Goal: Transaction & Acquisition: Purchase product/service

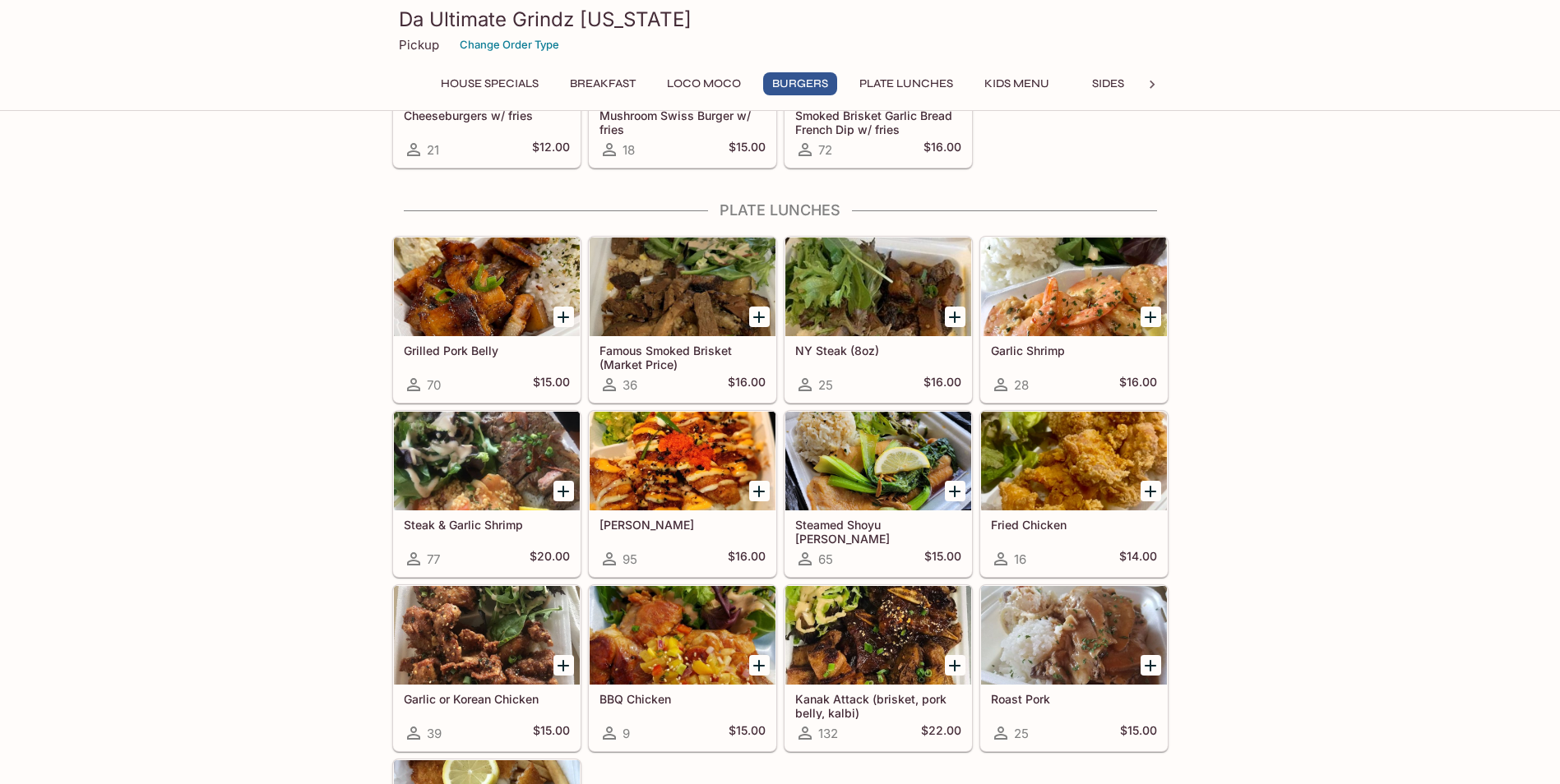
scroll to position [987, 0]
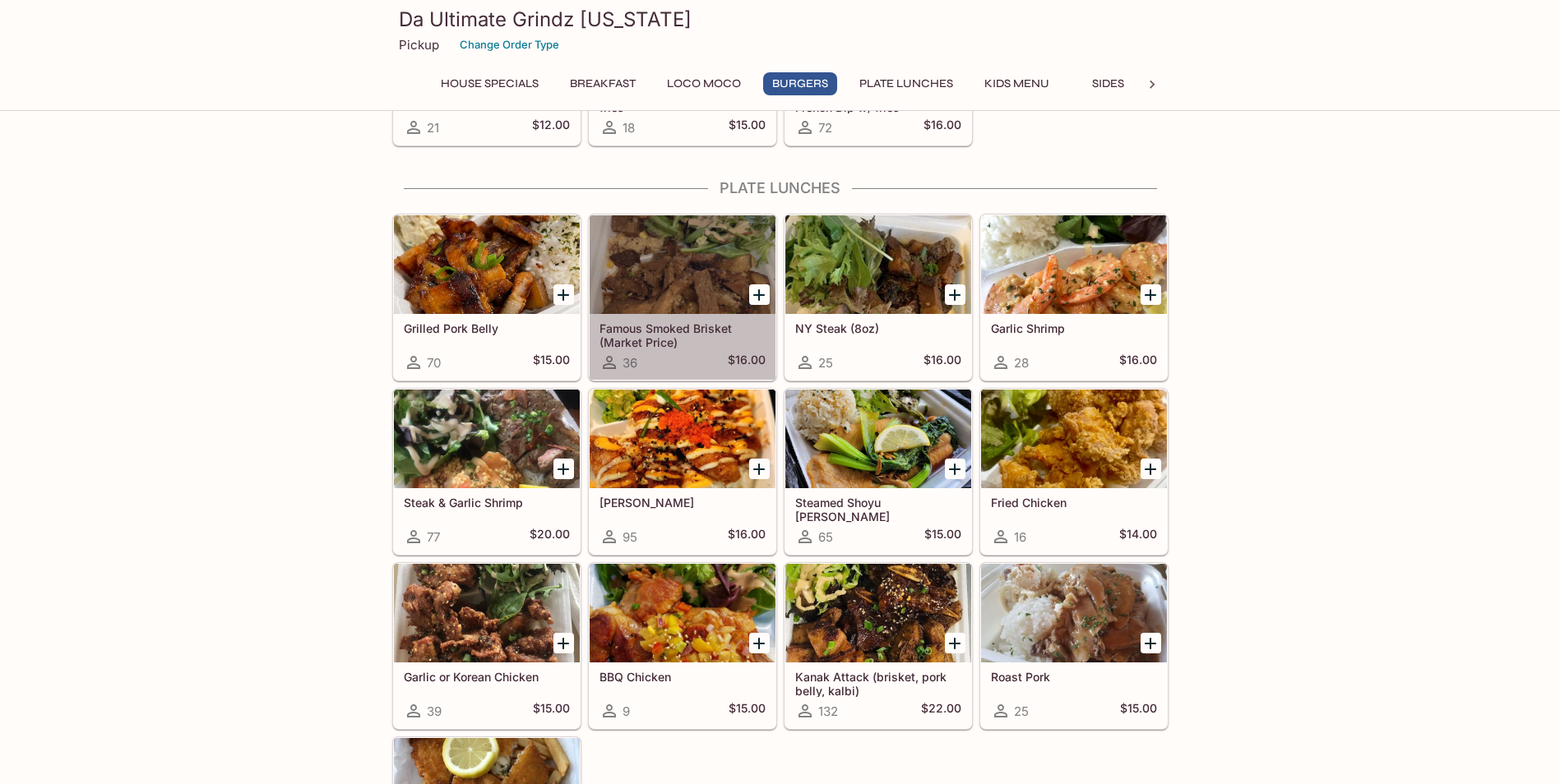
click at [651, 282] on div at bounding box center [681, 264] width 186 height 99
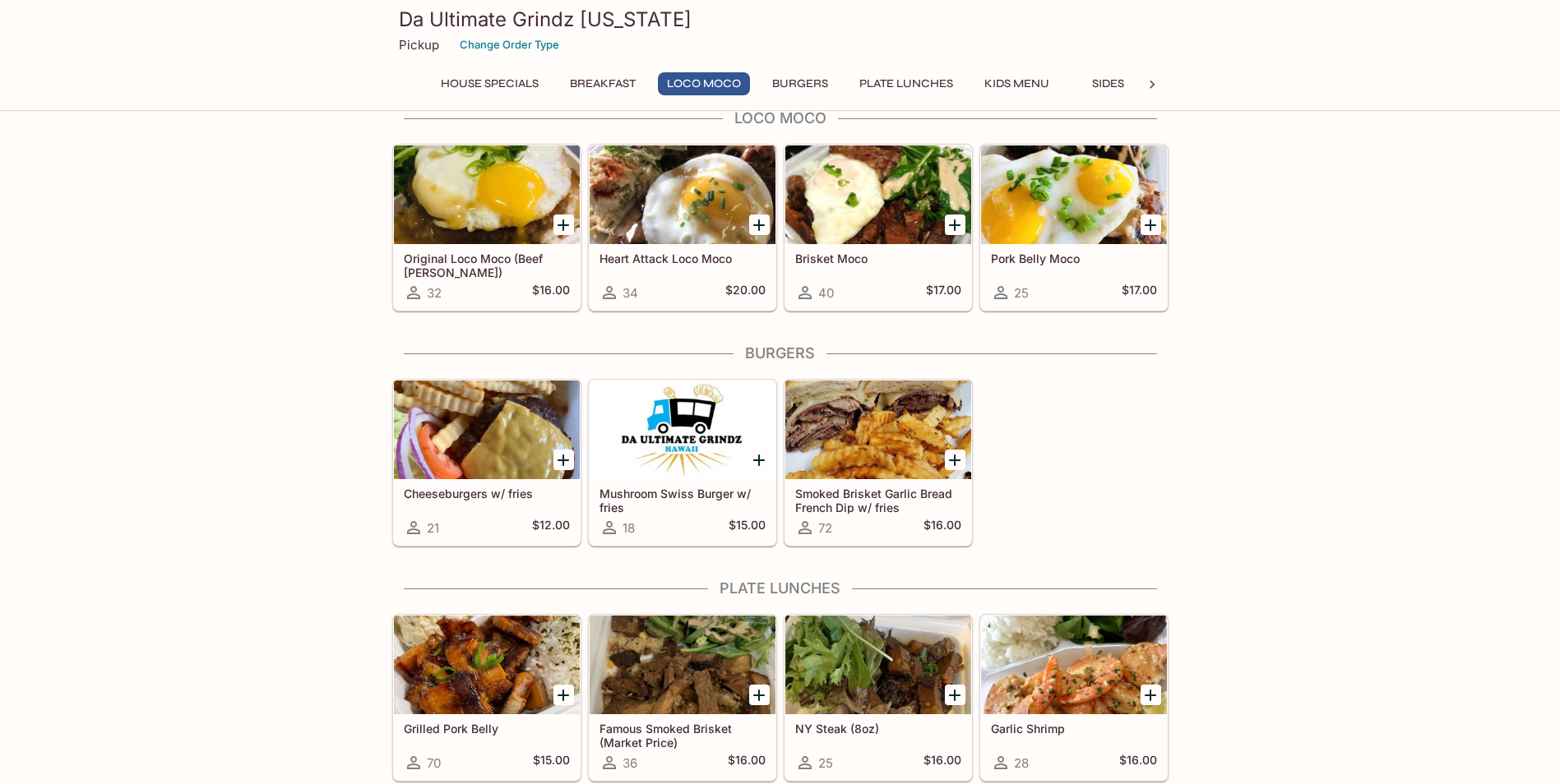
scroll to position [424, 0]
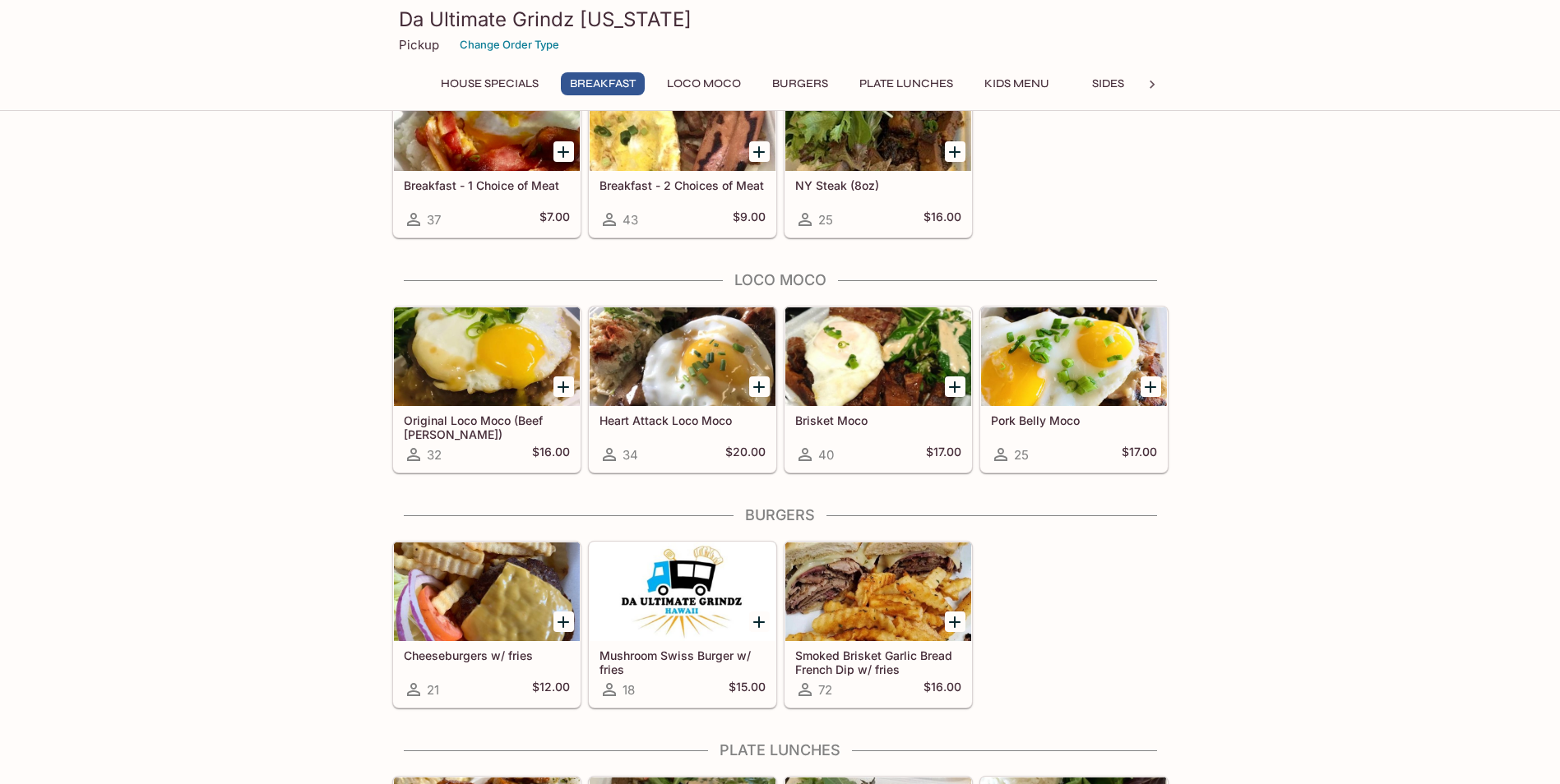
click at [639, 360] on div at bounding box center [681, 356] width 186 height 99
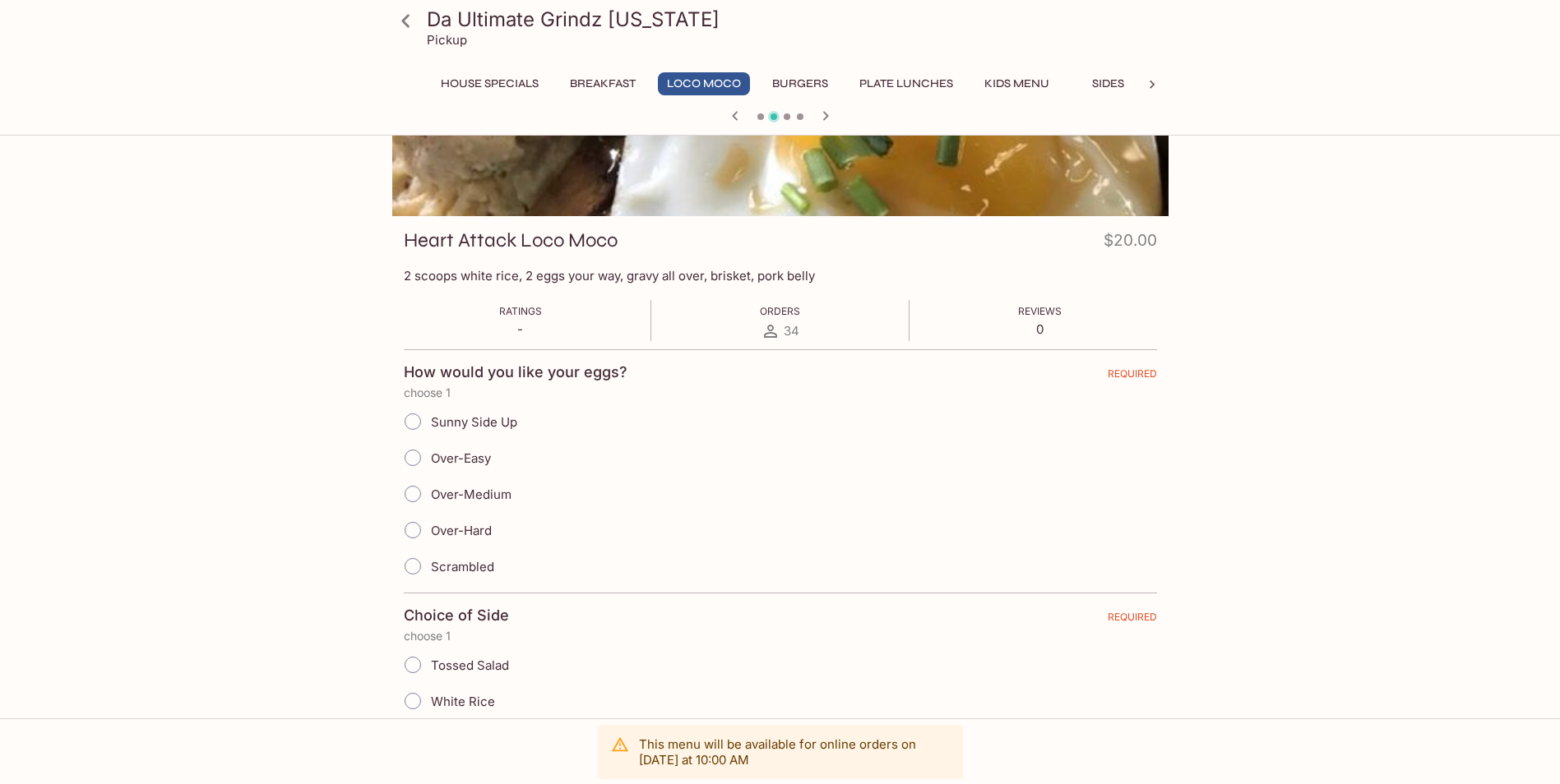
scroll to position [35, 0]
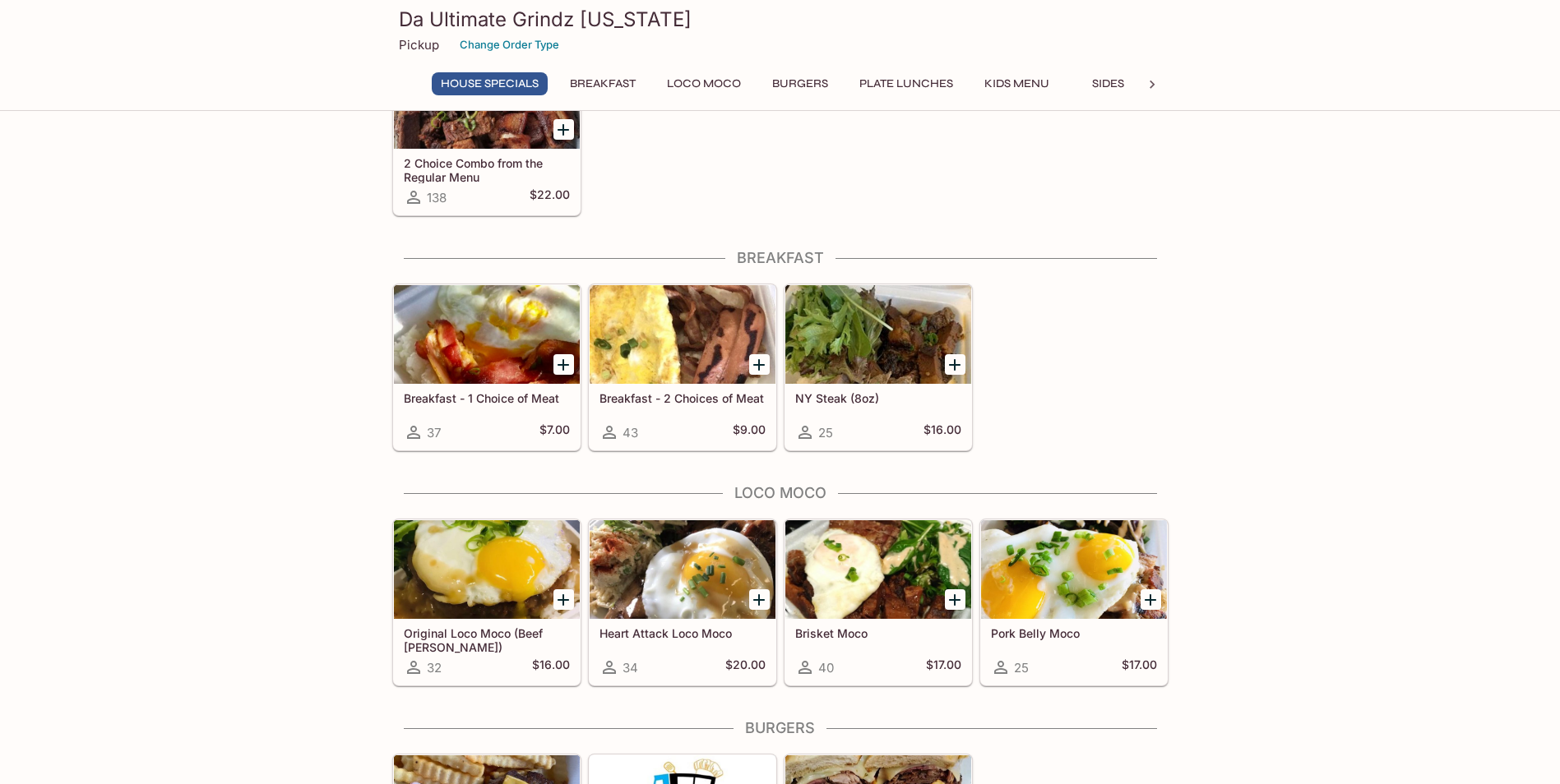
scroll to position [178, 0]
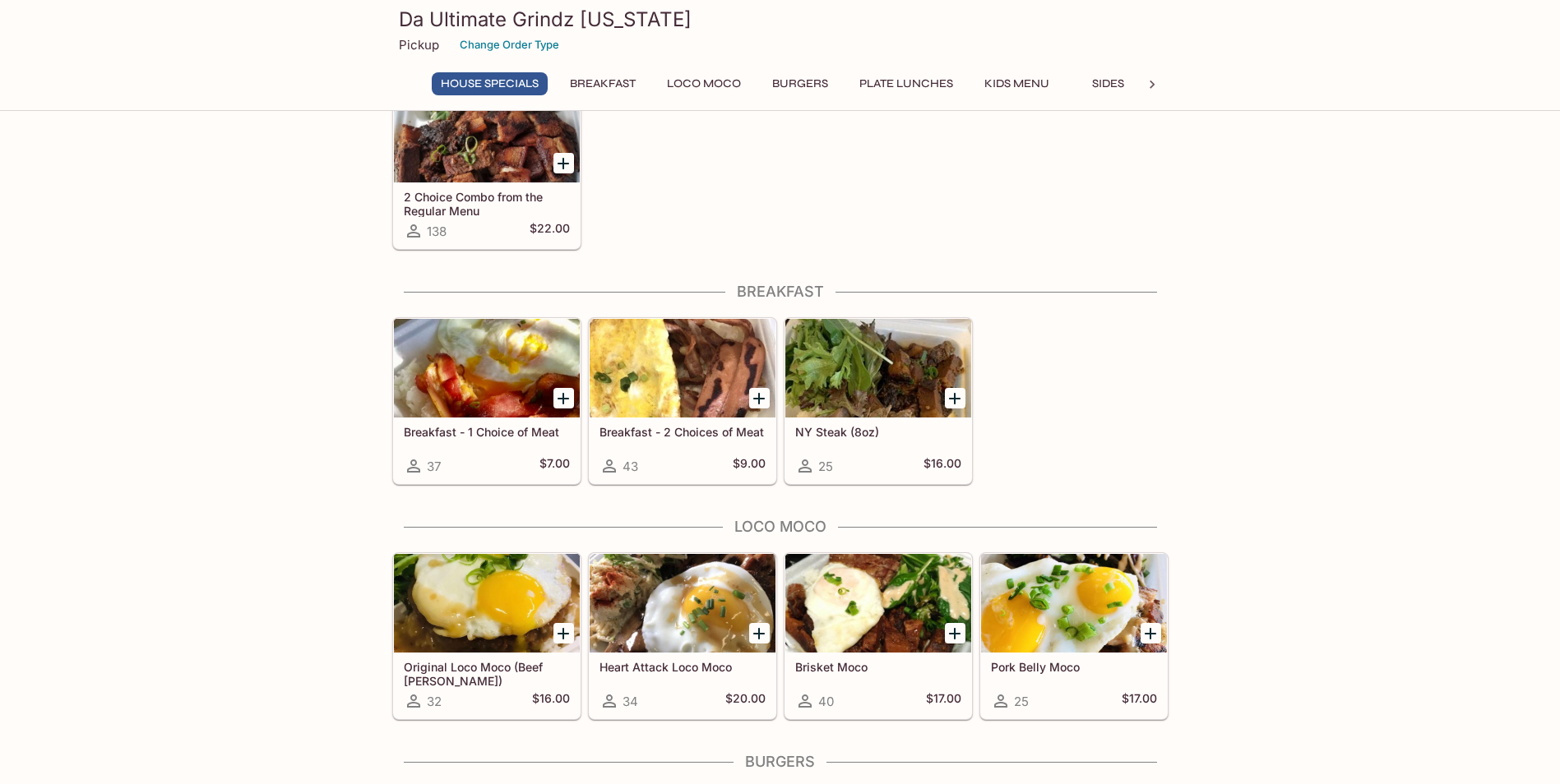
click at [873, 622] on div at bounding box center [878, 603] width 186 height 99
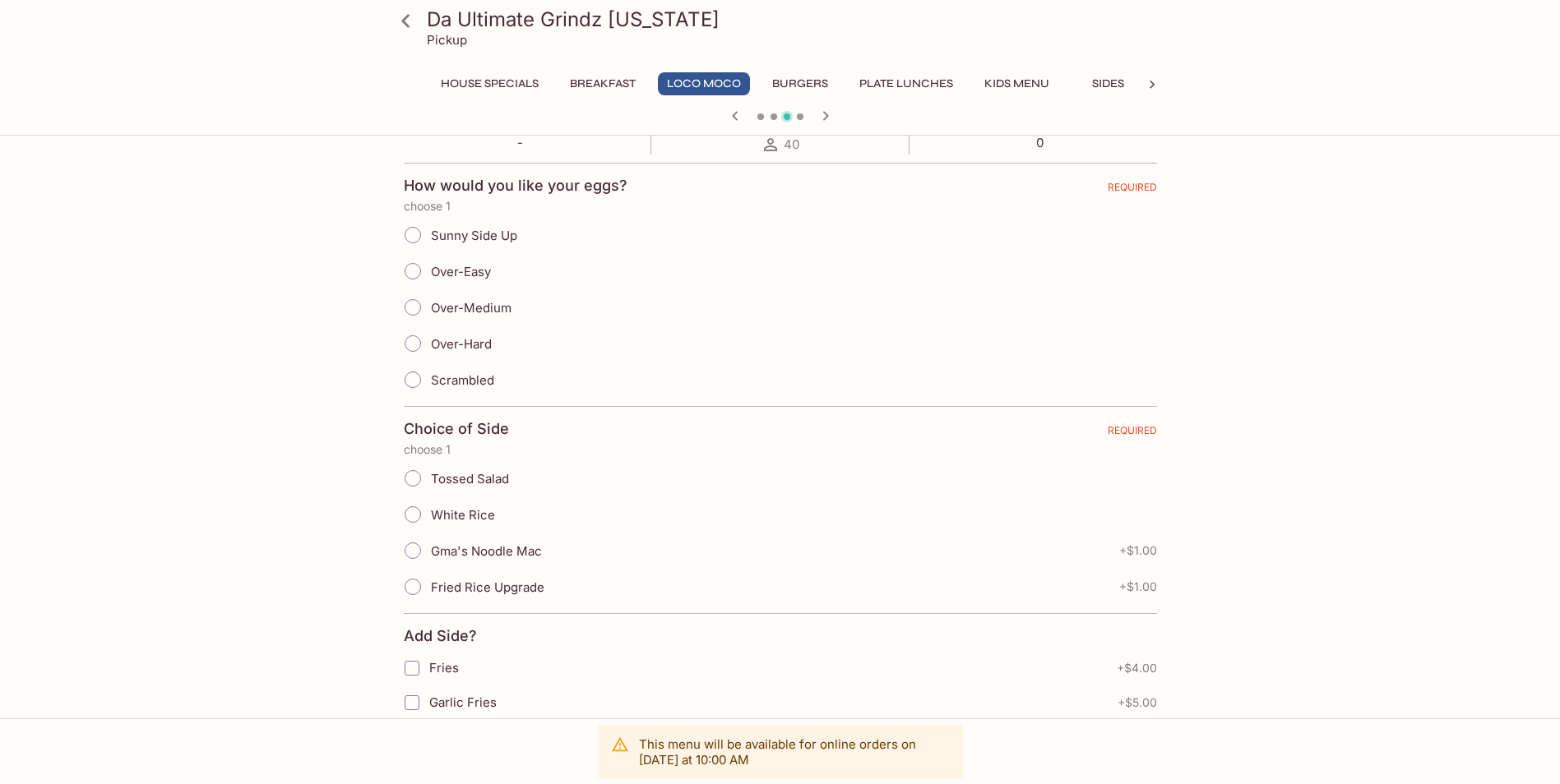
scroll to position [493, 0]
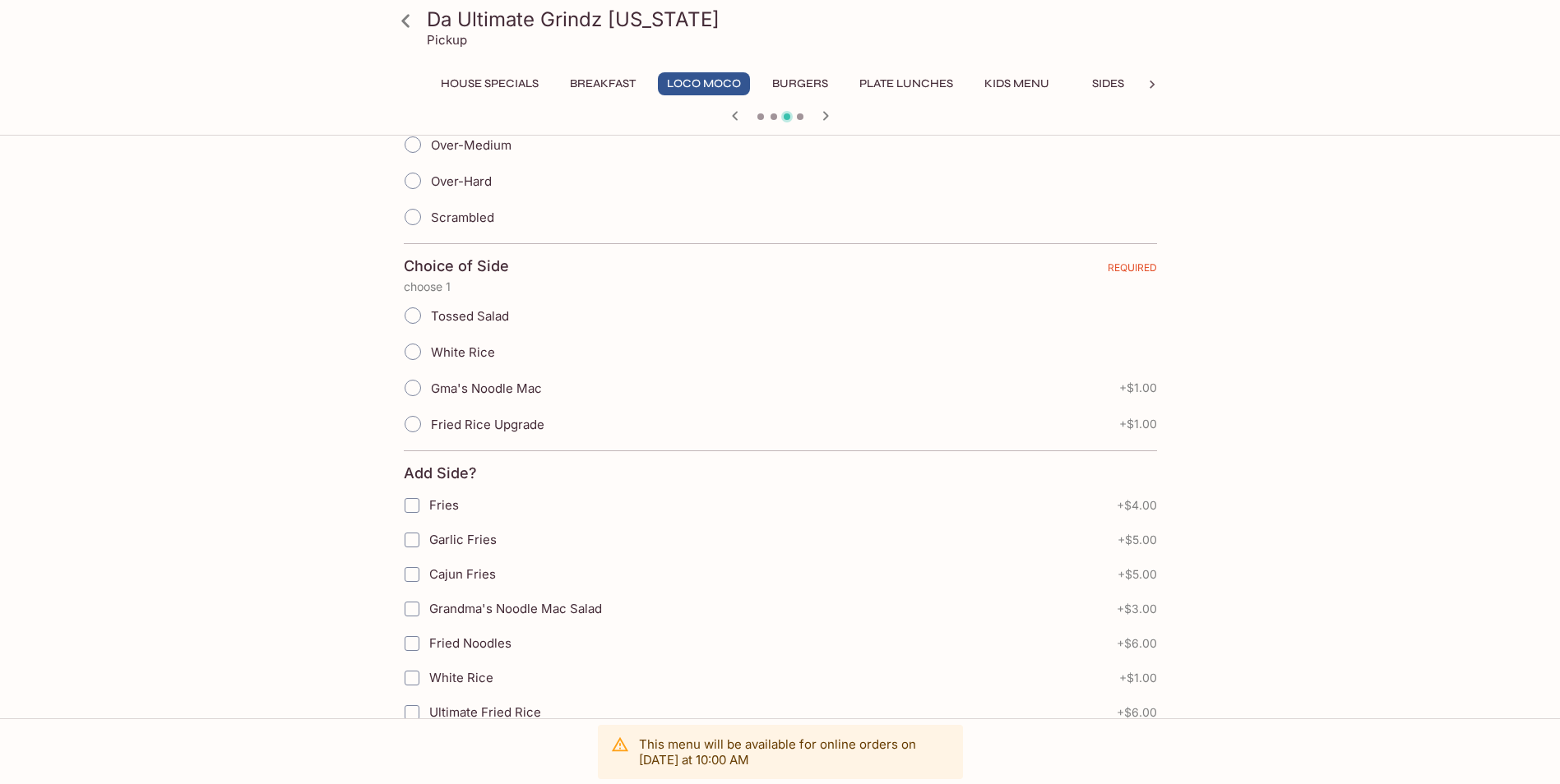
click at [520, 424] on span "Fried Rice Upgrade" at bounding box center [487, 425] width 113 height 15
click at [430, 424] on input "Fried Rice Upgrade" at bounding box center [412, 424] width 35 height 35
radio input "true"
click at [518, 389] on span "Gma's Noodle Mac" at bounding box center [485, 388] width 111 height 15
click at [430, 389] on input "Gma's Noodle Mac" at bounding box center [412, 388] width 35 height 35
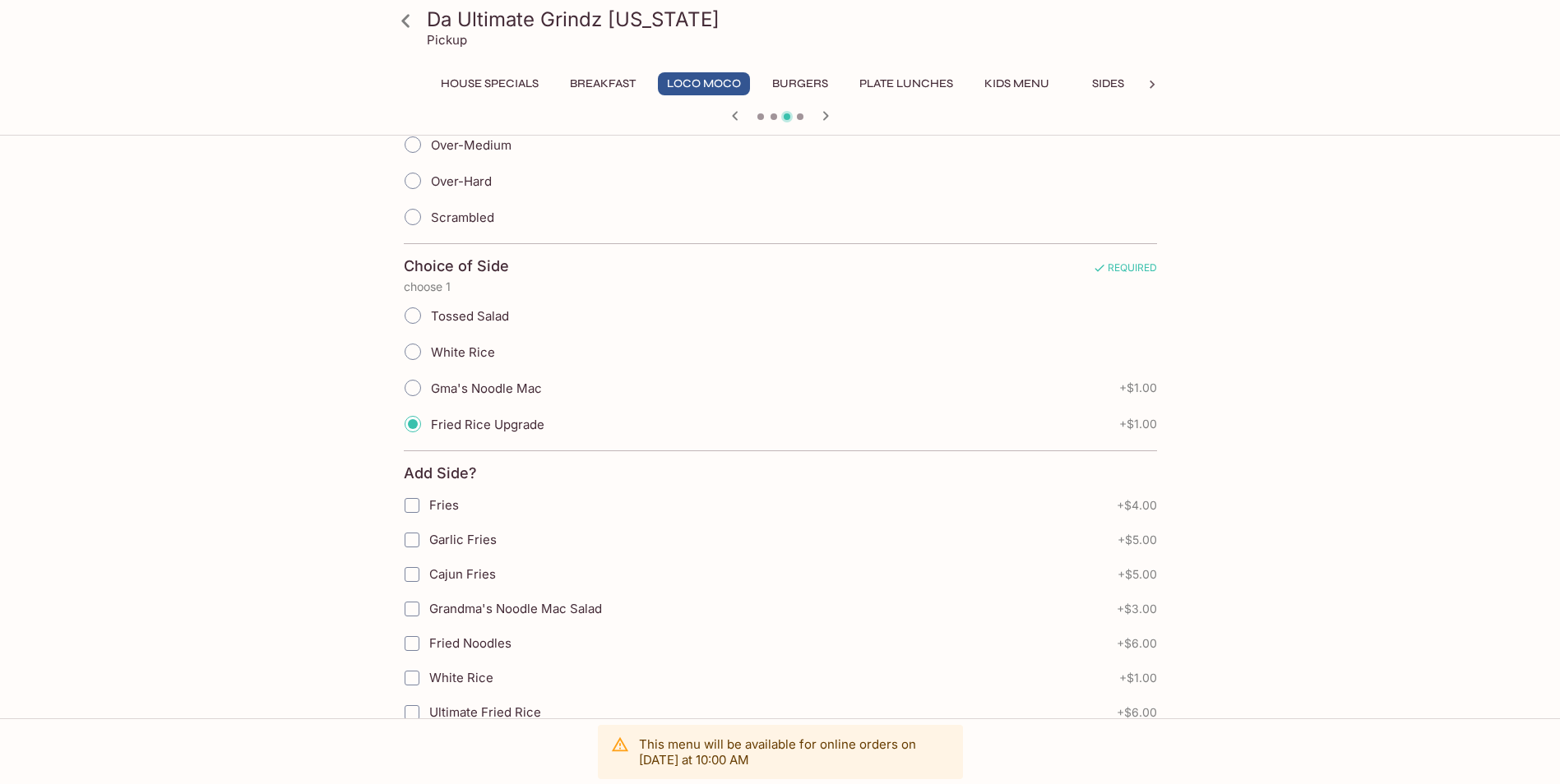
radio input "true"
click at [532, 418] on span "Fried Rice Upgrade" at bounding box center [487, 425] width 113 height 15
click at [514, 421] on span "Fried Rice Upgrade" at bounding box center [487, 425] width 113 height 15
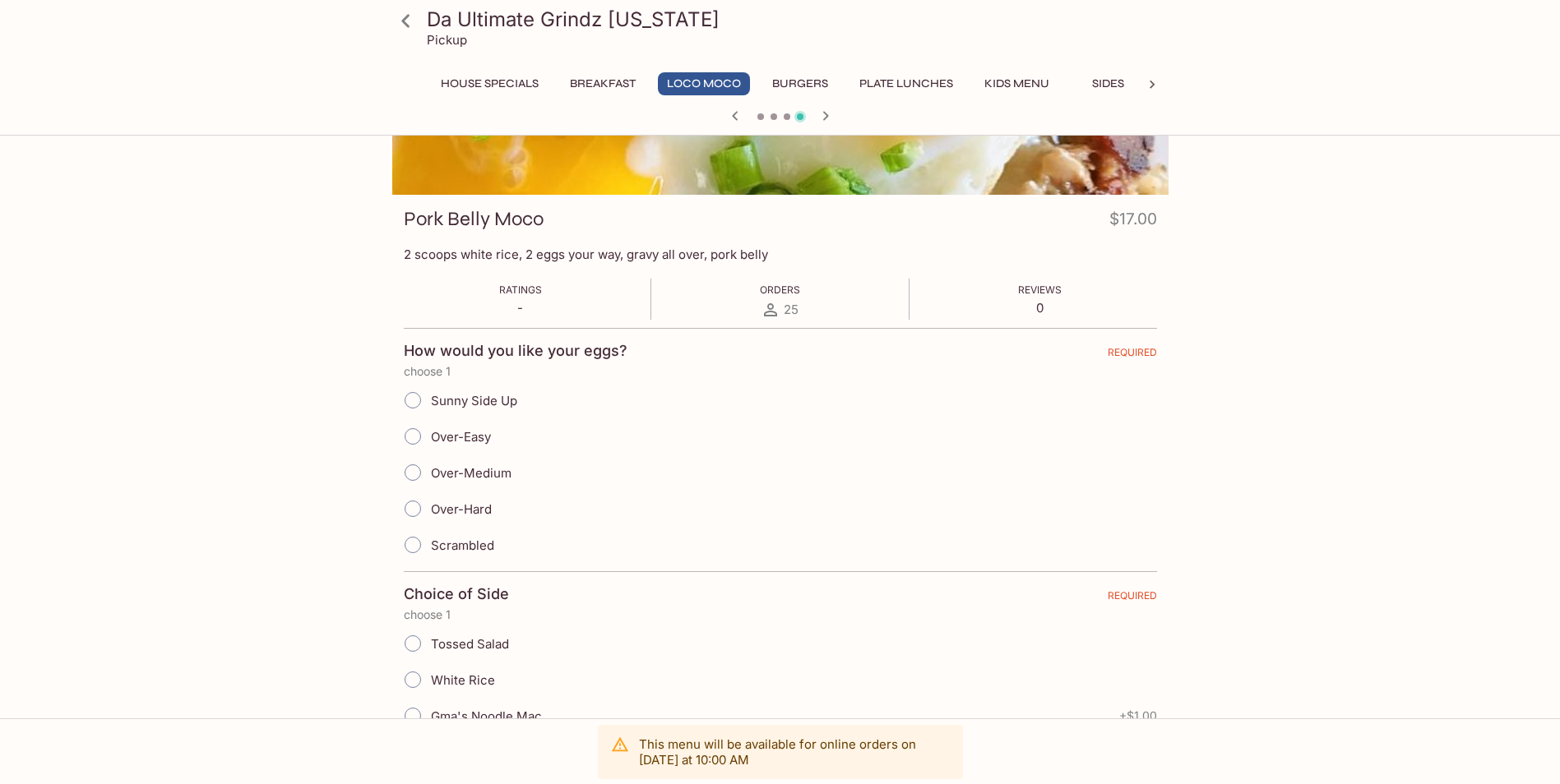
scroll to position [0, 0]
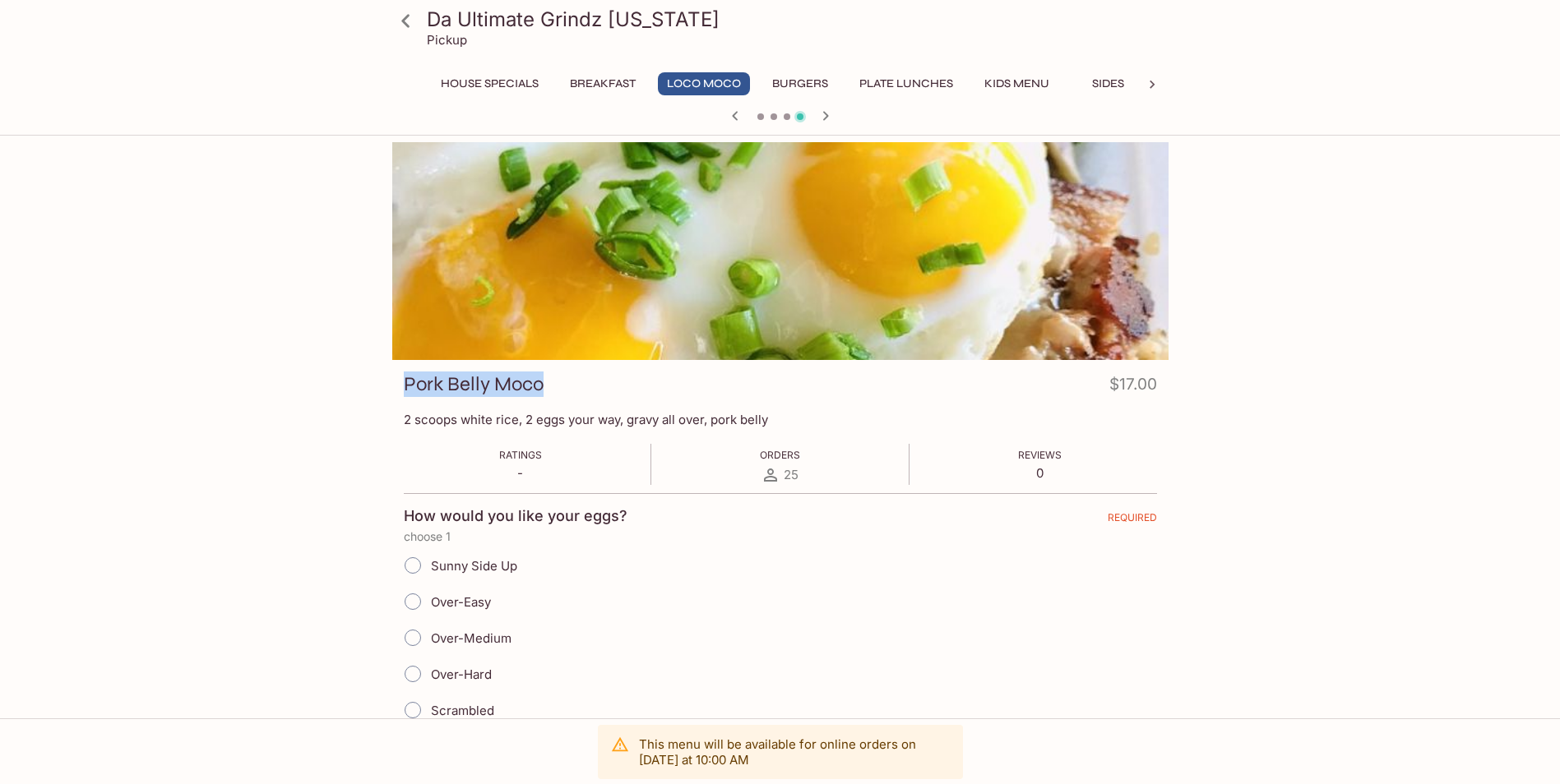
drag, startPoint x: 273, startPoint y: 358, endPoint x: 703, endPoint y: 383, distance: 430.7
click at [703, 383] on div "Da Ultimate Grindz [US_STATE] Pickup House Specials Breakfast Loco Moco Burgers…" at bounding box center [780, 534] width 1560 height 784
drag, startPoint x: 703, startPoint y: 383, endPoint x: 728, endPoint y: 122, distance: 262.2
click at [728, 122] on icon "button" at bounding box center [734, 115] width 20 height 20
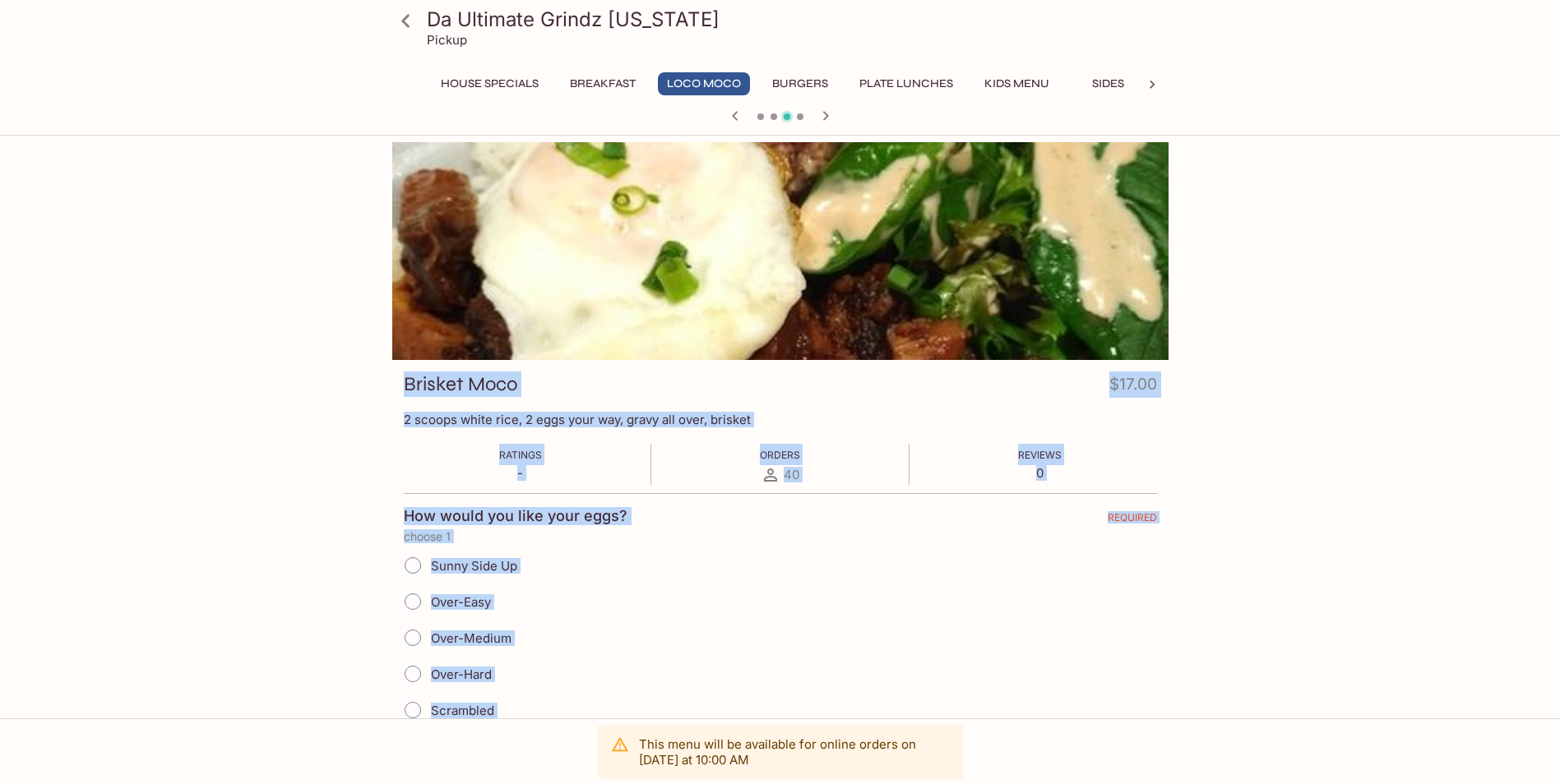
click at [730, 383] on div "Brisket Moco $17.00" at bounding box center [780, 387] width 754 height 32
click at [739, 510] on div "How would you like your eggs? REQUIRED" at bounding box center [780, 519] width 754 height 23
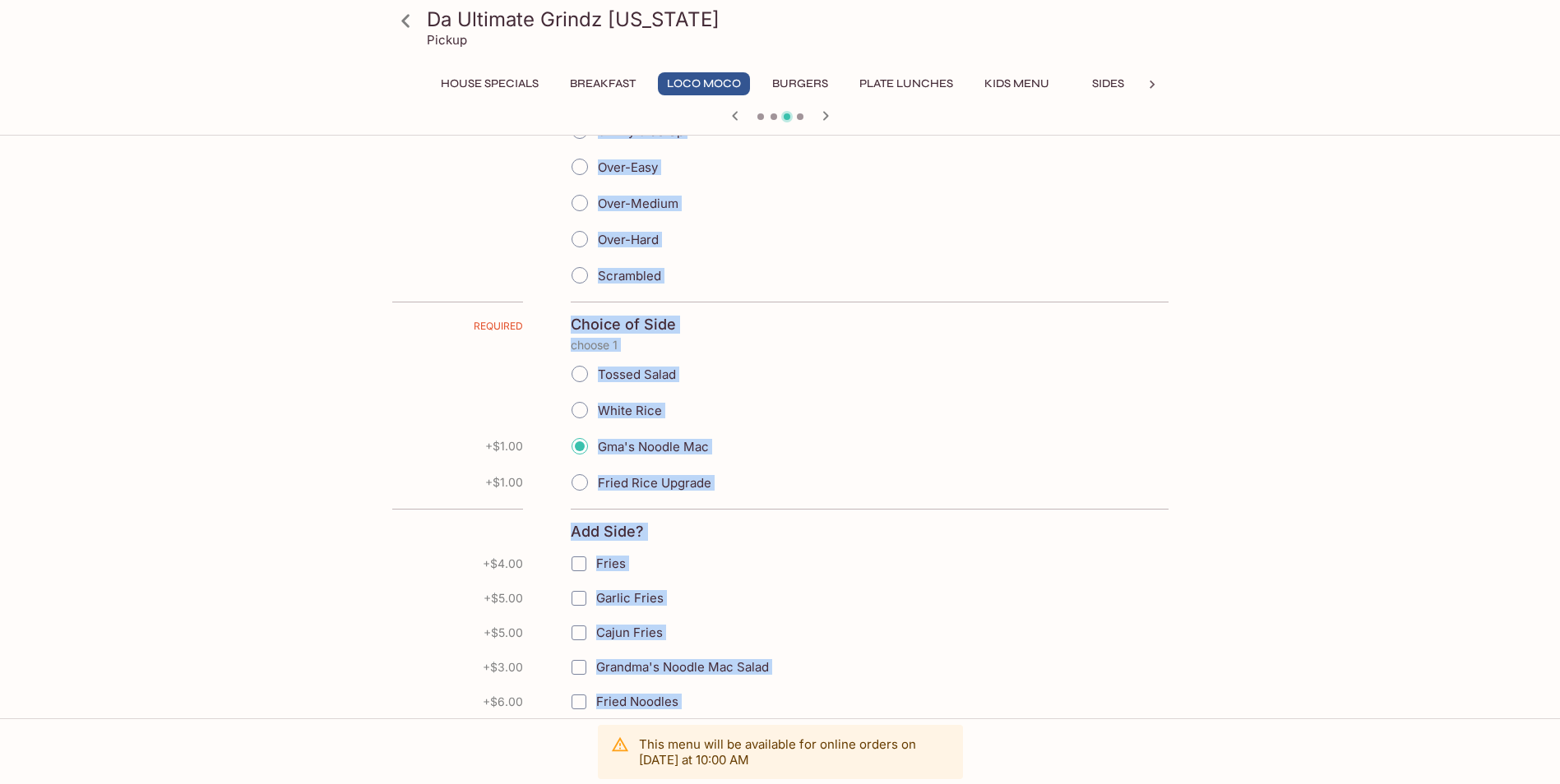
scroll to position [329, 0]
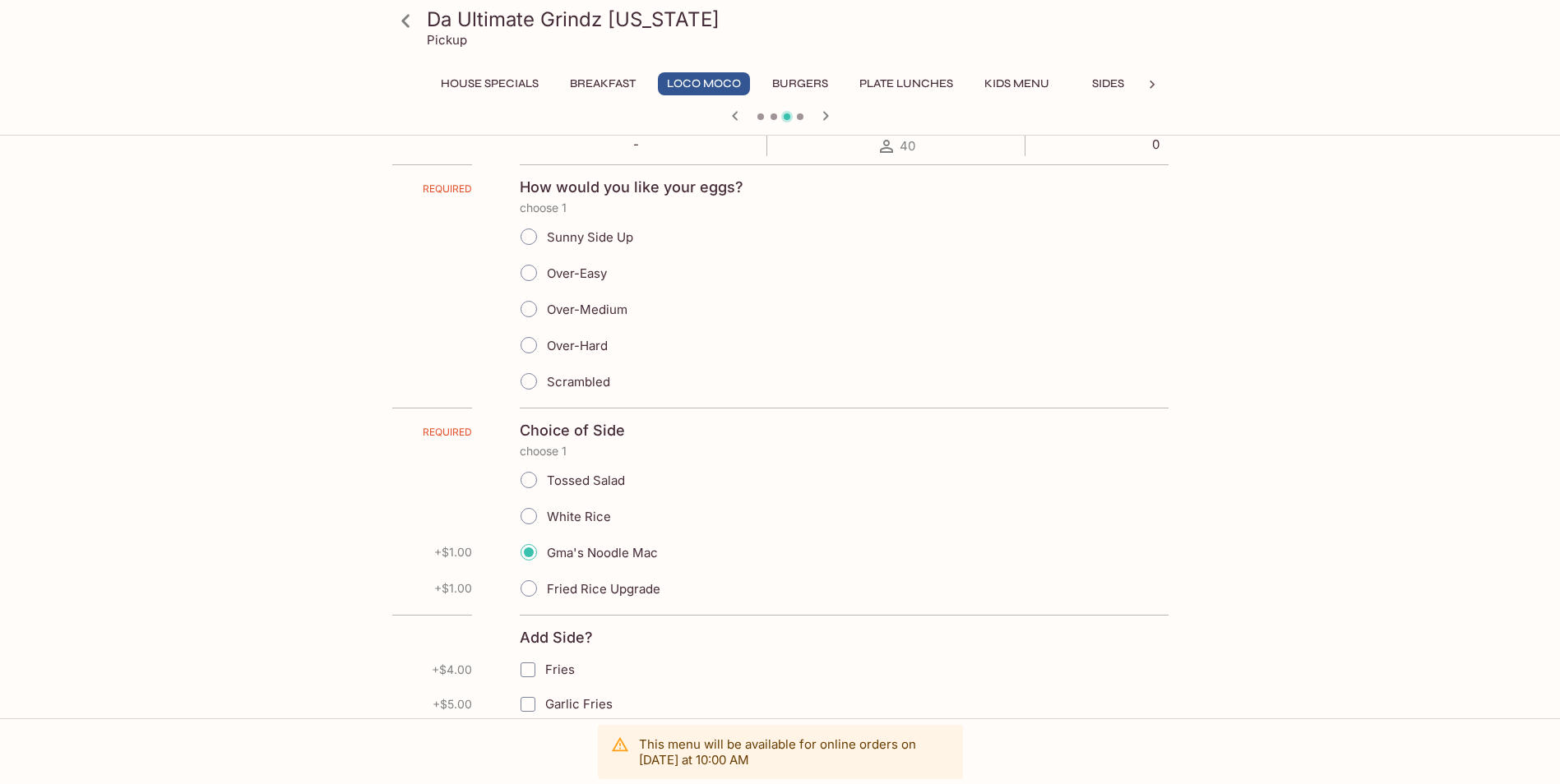
click at [765, 113] on div at bounding box center [780, 117] width 789 height 25
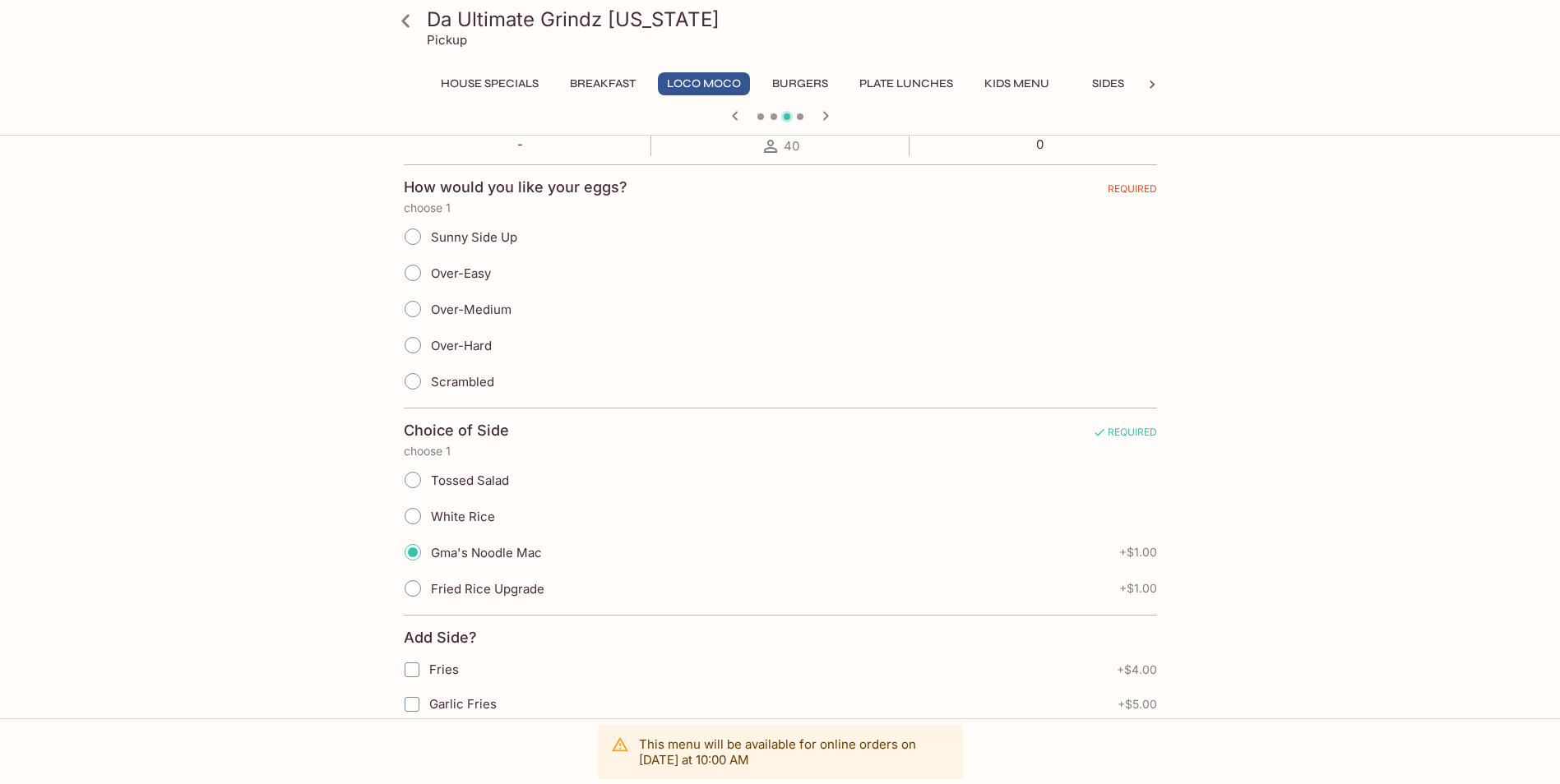
click at [774, 118] on span at bounding box center [774, 116] width 7 height 7
click at [778, 117] on div at bounding box center [780, 117] width 789 height 25
click at [773, 114] on span at bounding box center [774, 116] width 7 height 7
click at [736, 118] on icon "button" at bounding box center [734, 115] width 20 height 20
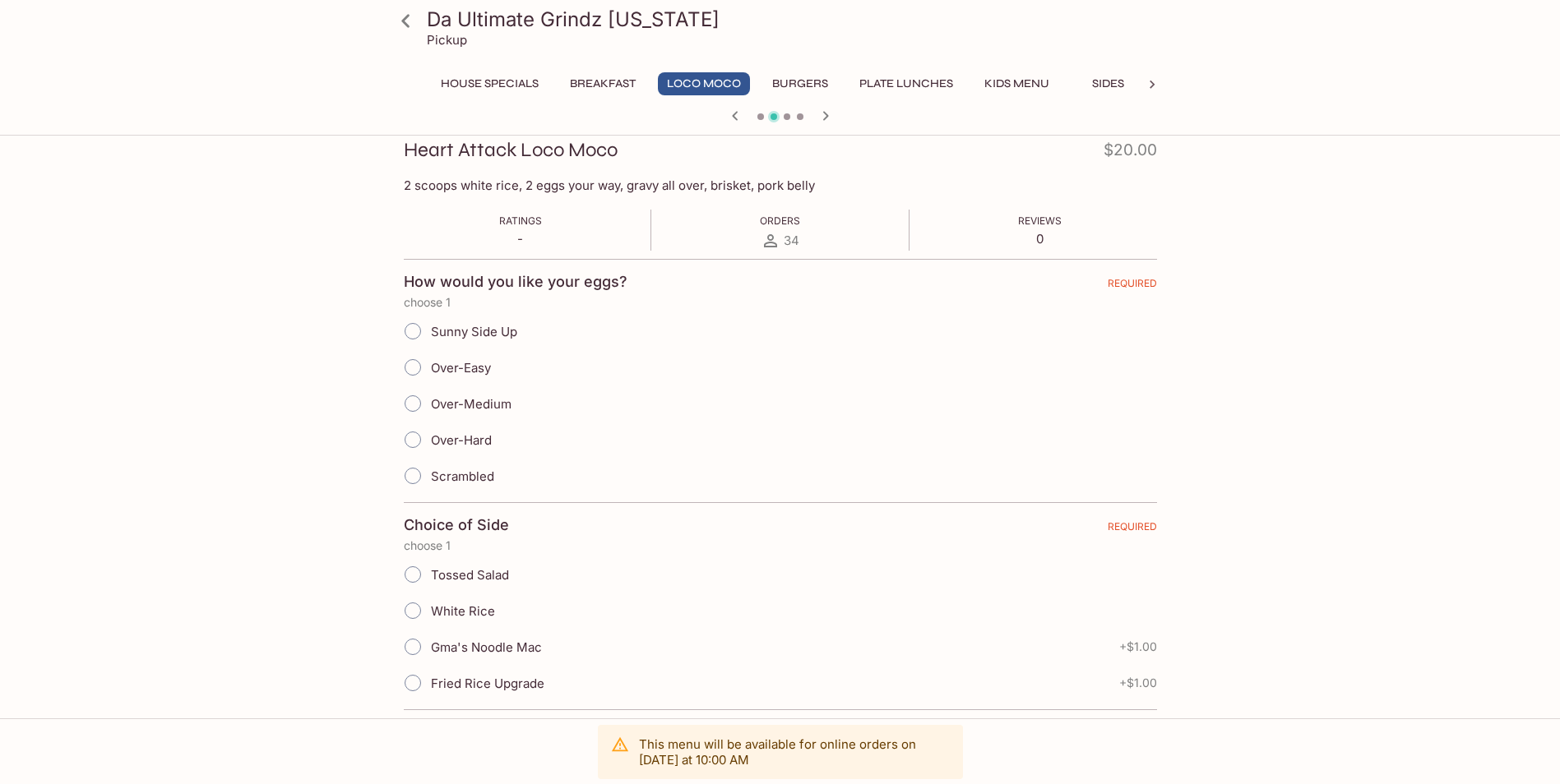
scroll to position [0, 0]
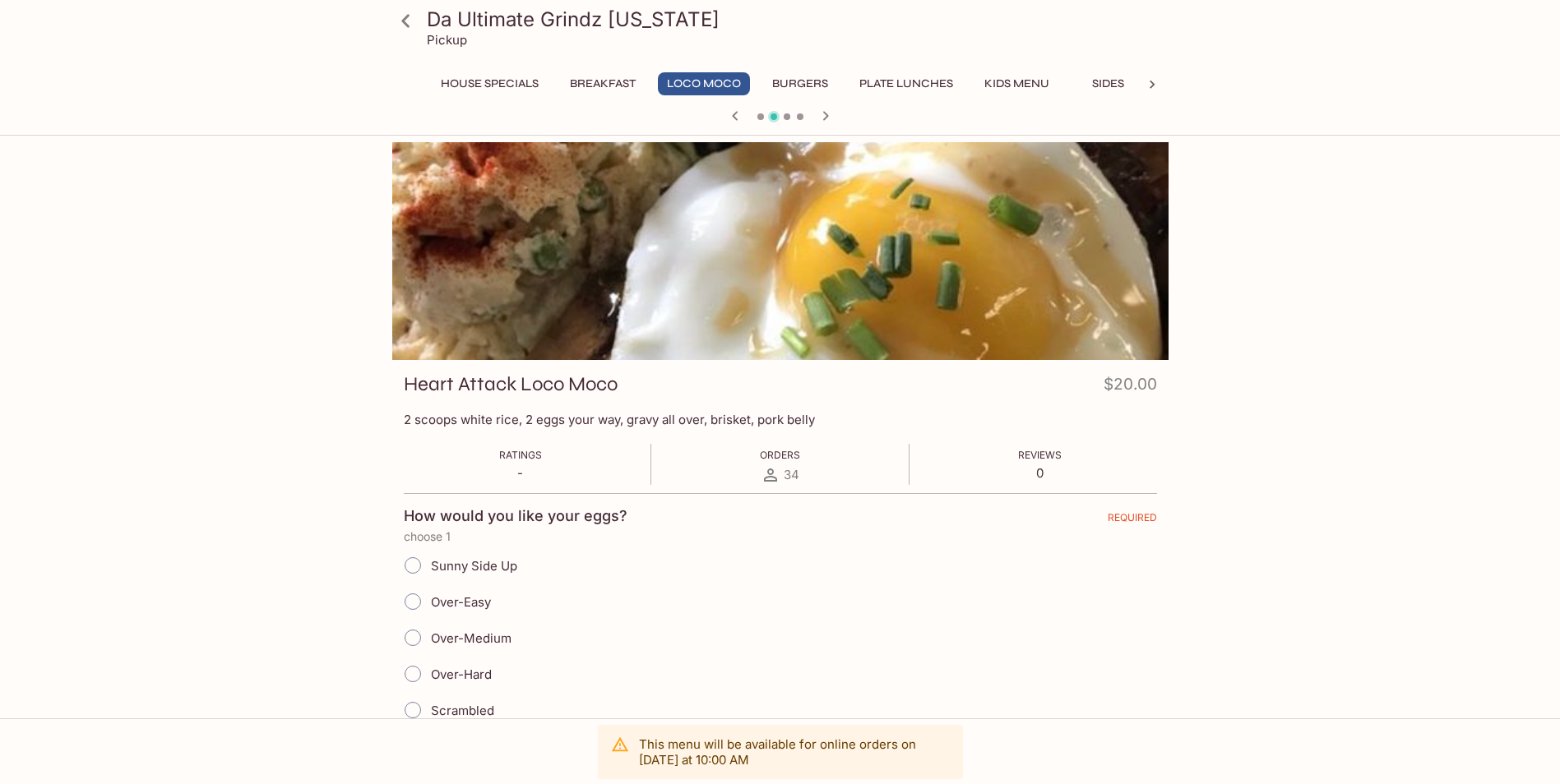
click at [730, 116] on icon "button" at bounding box center [734, 115] width 20 height 20
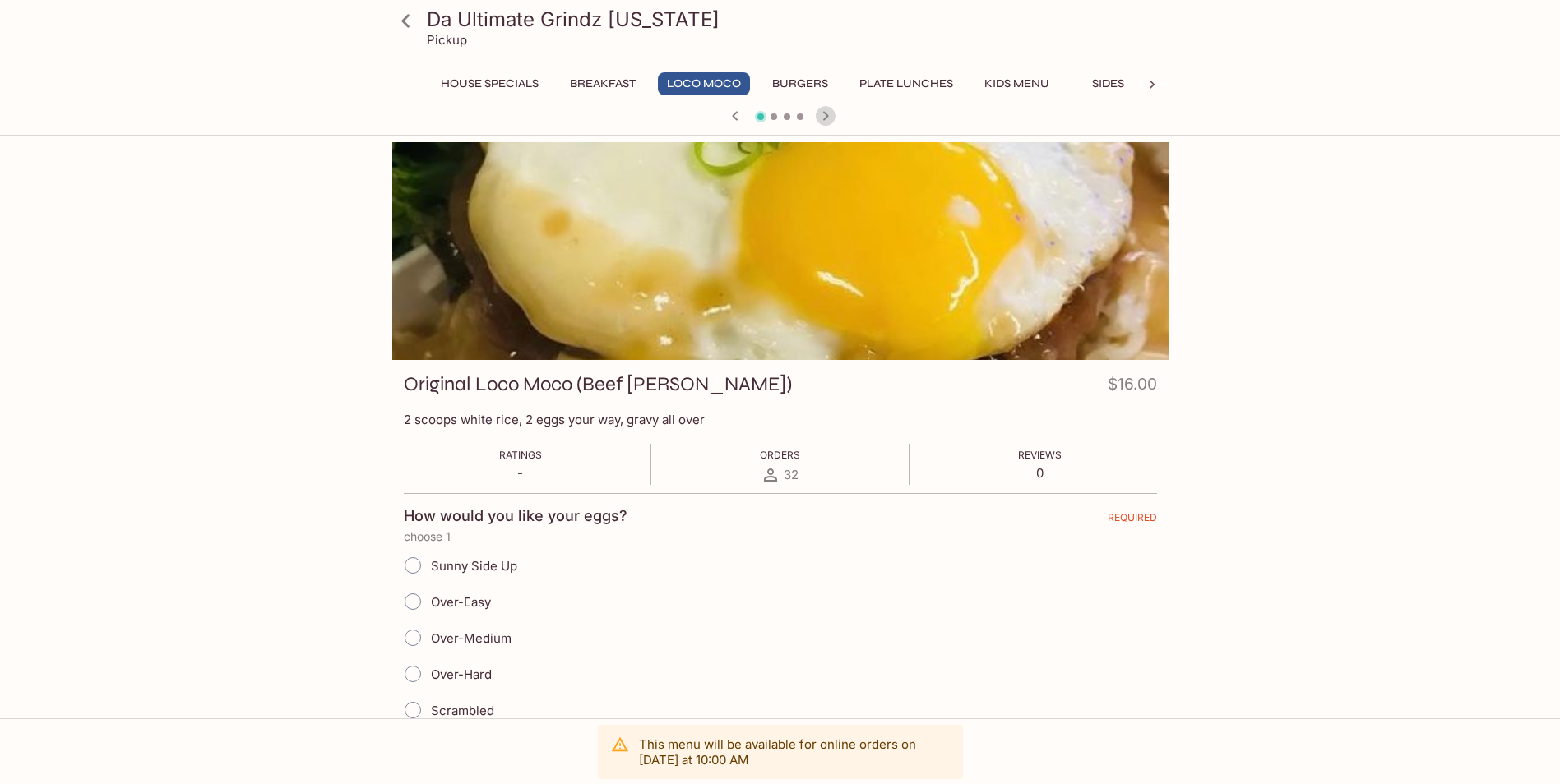
click at [823, 122] on icon "button" at bounding box center [826, 115] width 20 height 20
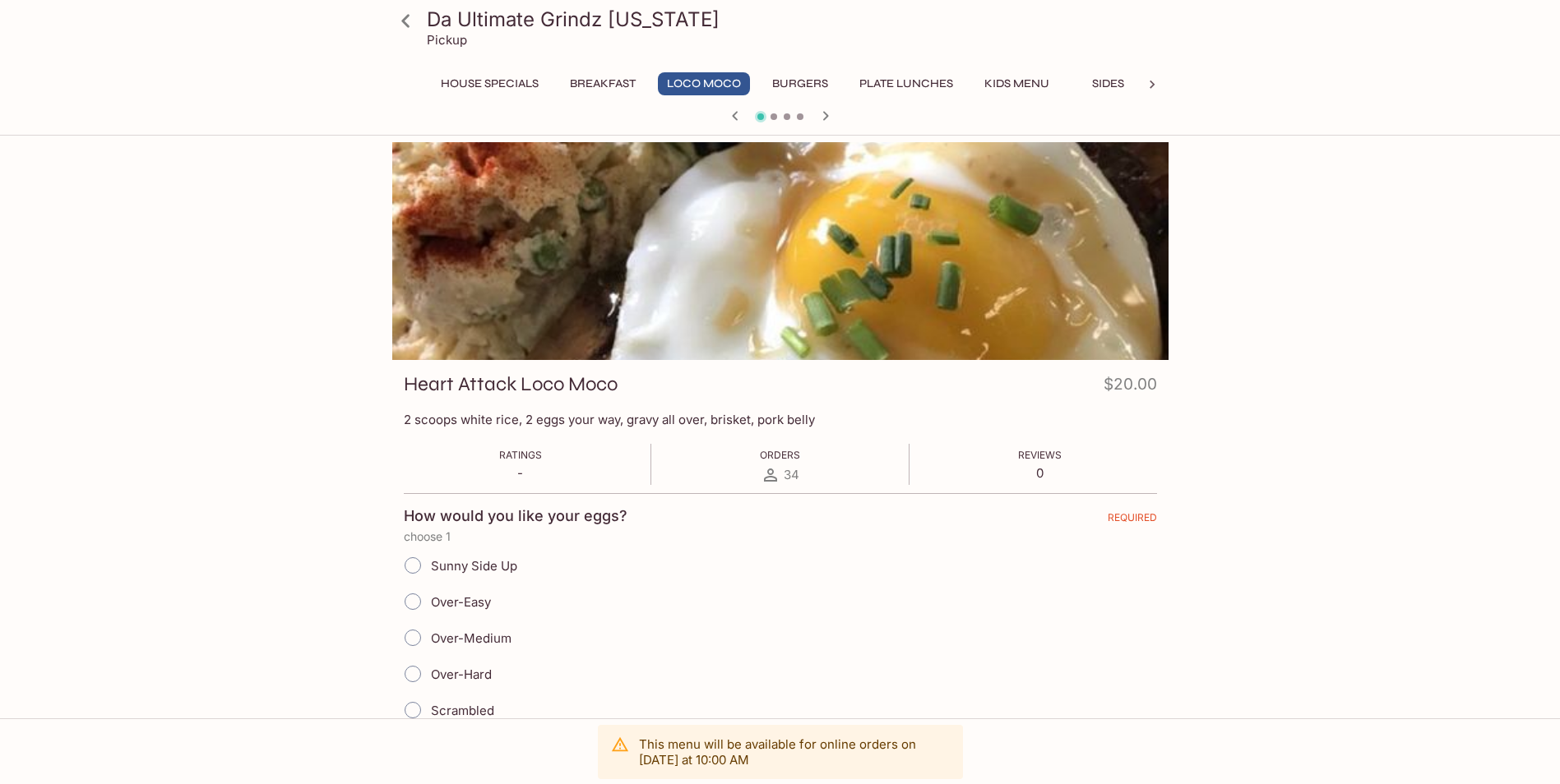
click at [823, 122] on icon "button" at bounding box center [826, 115] width 20 height 20
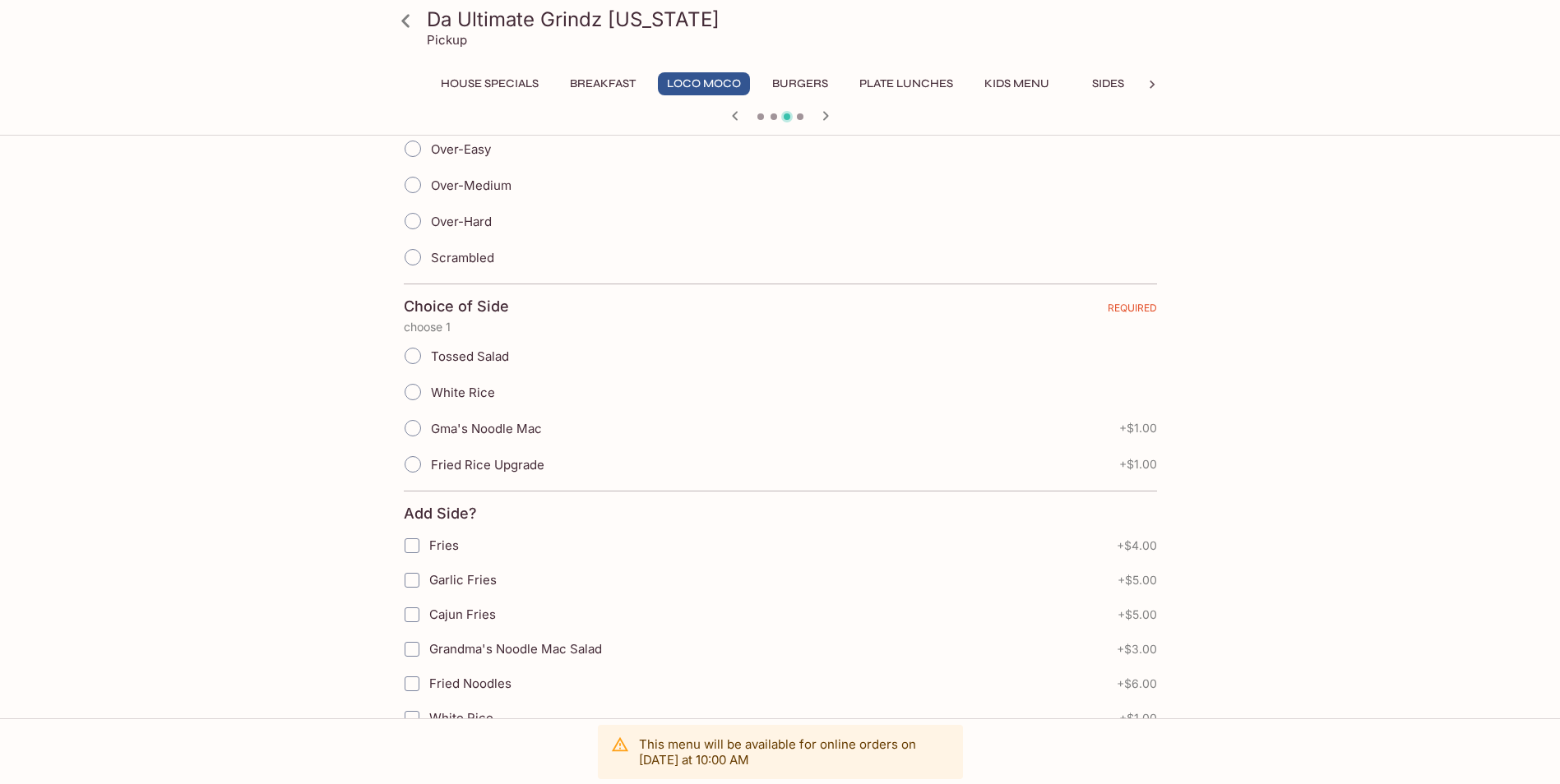
scroll to position [493, 0]
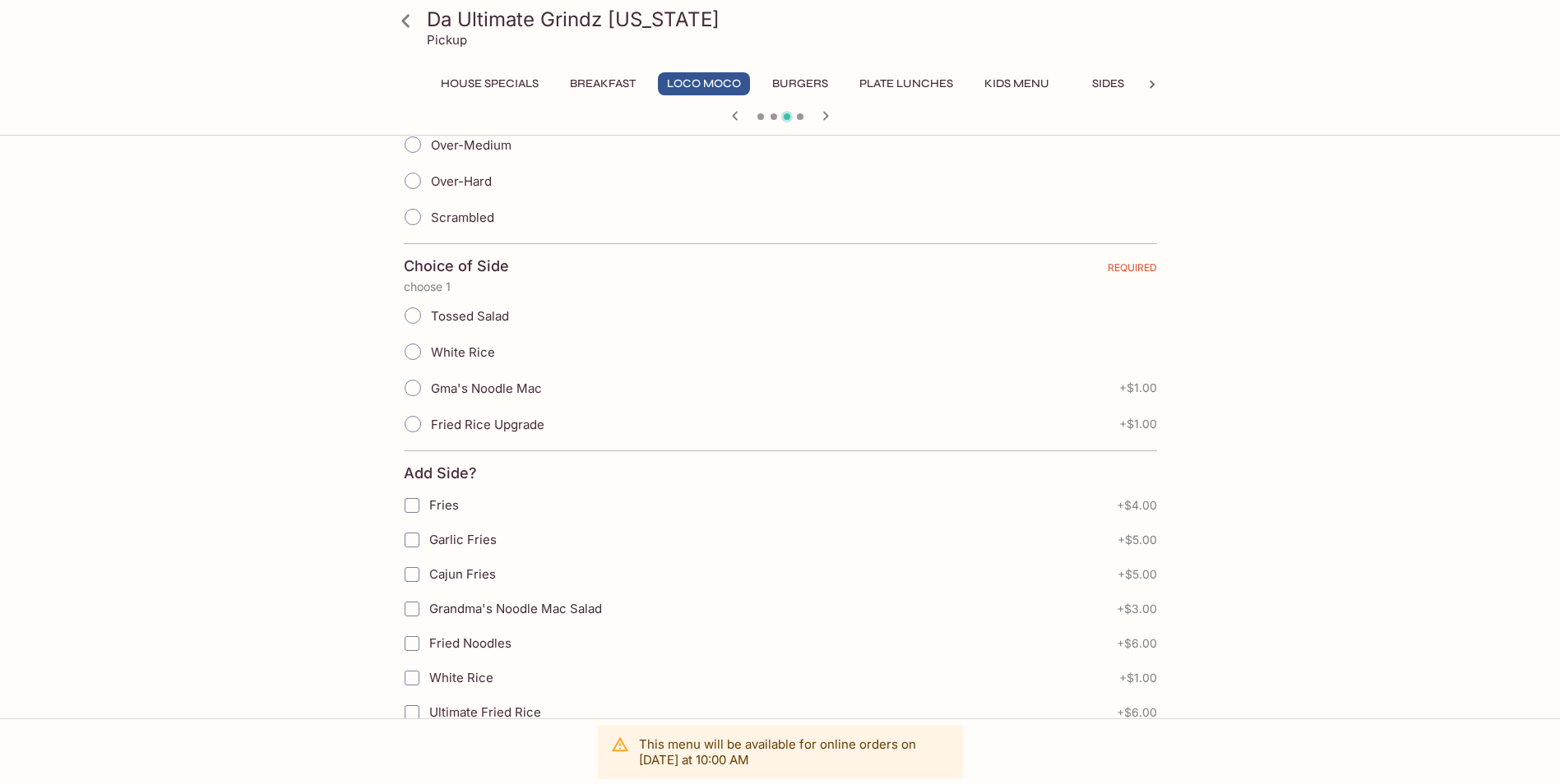
click at [521, 424] on span "Fried Rice Upgrade" at bounding box center [487, 425] width 113 height 15
click at [430, 424] on input "Fried Rice Upgrade" at bounding box center [412, 424] width 35 height 35
radio input "true"
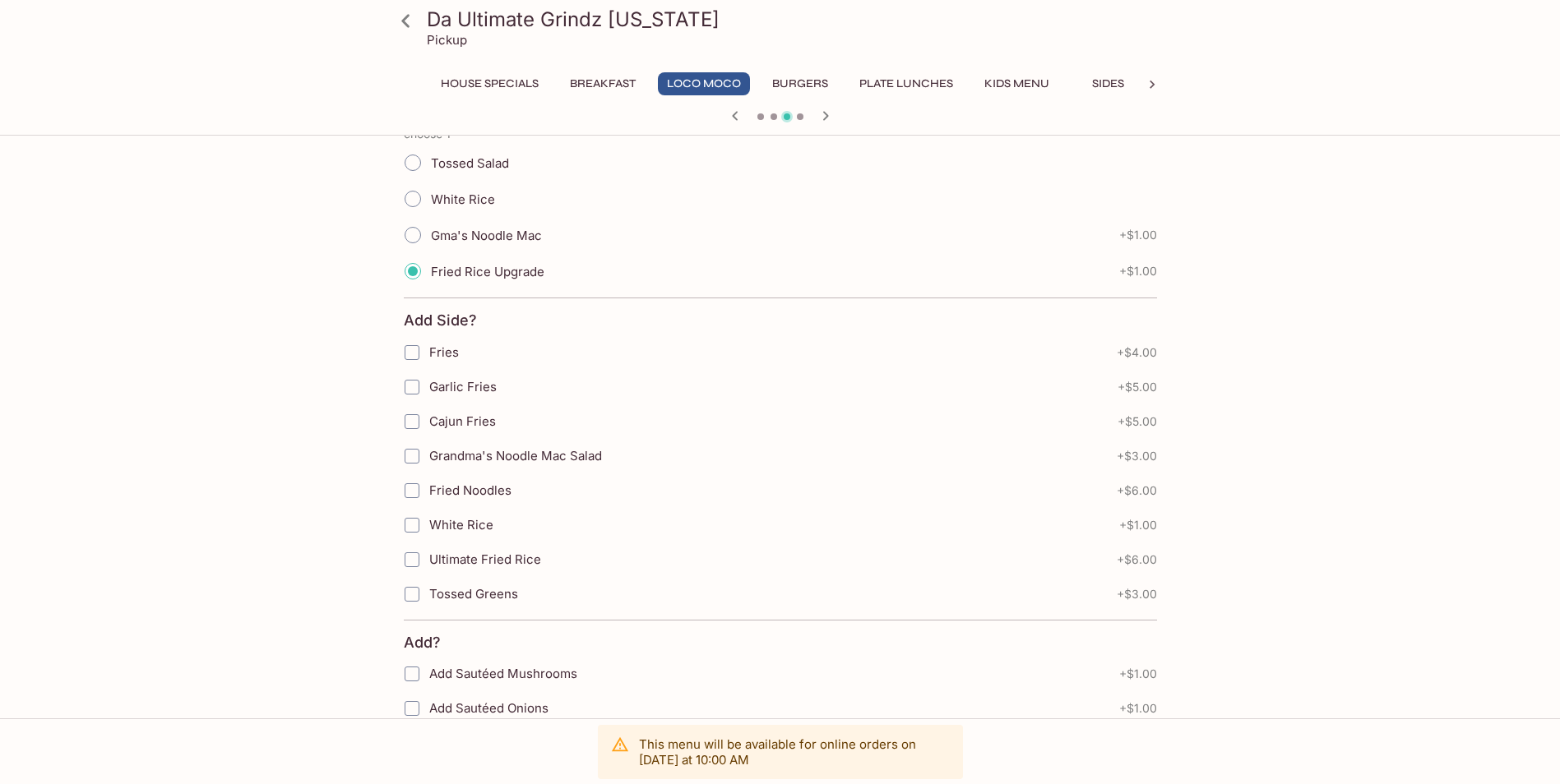
scroll to position [657, 0]
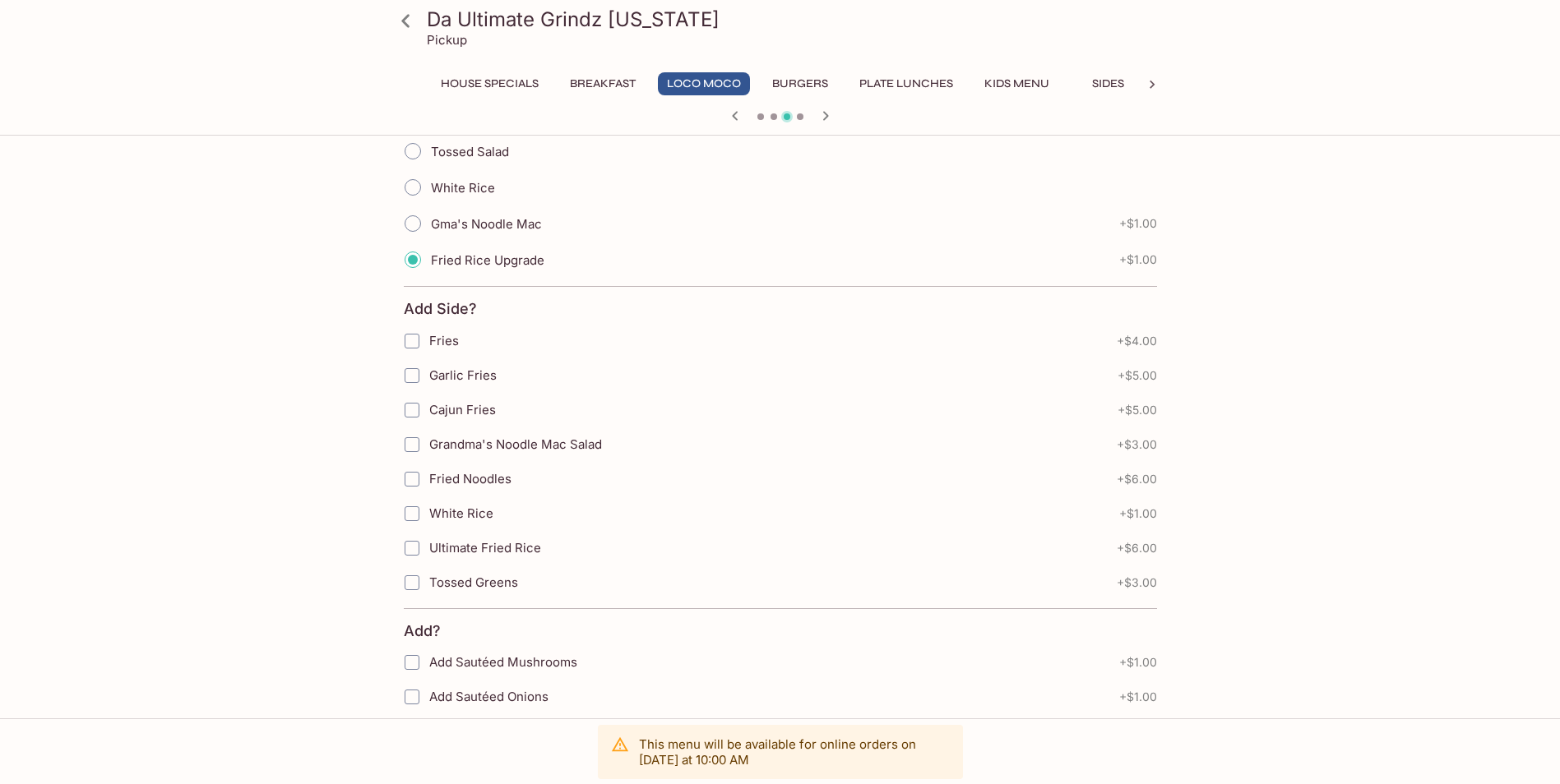
click at [484, 450] on span "Grandma's Noodle Mac Salad" at bounding box center [516, 444] width 173 height 15
click at [429, 450] on input "Grandma's Noodle Mac Salad" at bounding box center [411, 445] width 33 height 33
checkbox input "true"
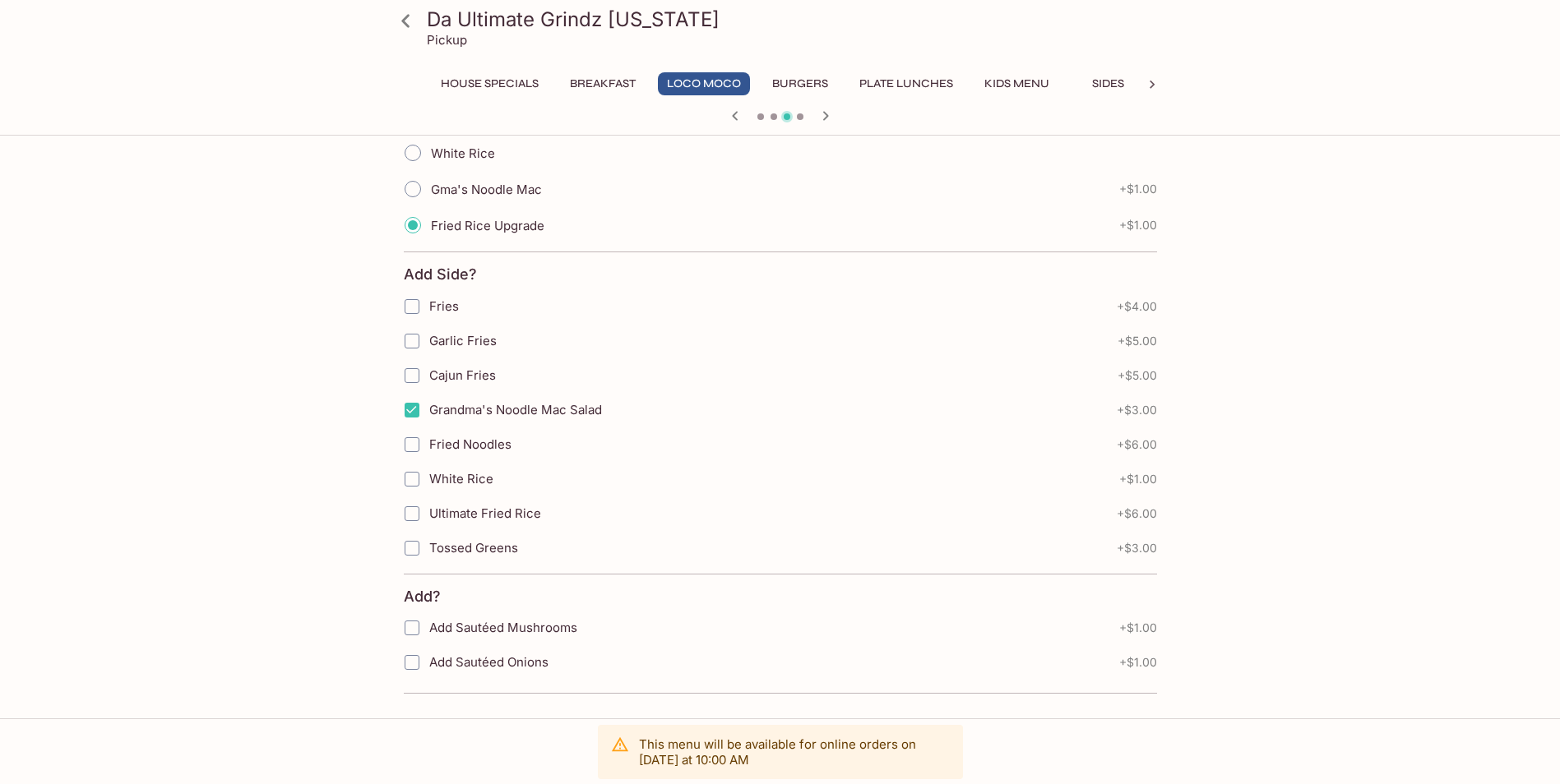
click at [439, 662] on span "Add Sautéed Onions" at bounding box center [489, 662] width 119 height 15
click at [429, 662] on input "Add Sautéed Onions" at bounding box center [411, 662] width 33 height 33
checkbox input "true"
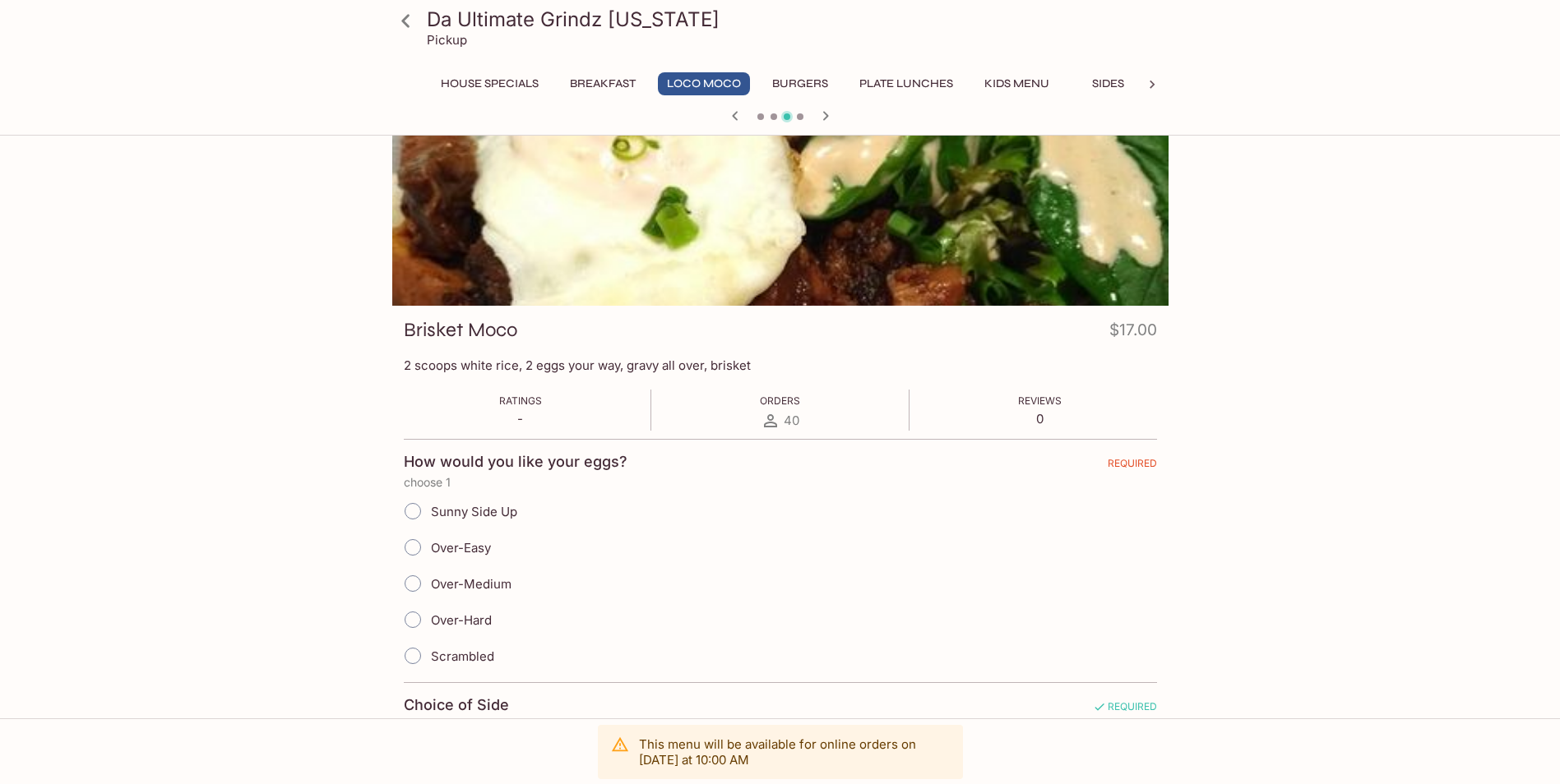
scroll to position [83, 0]
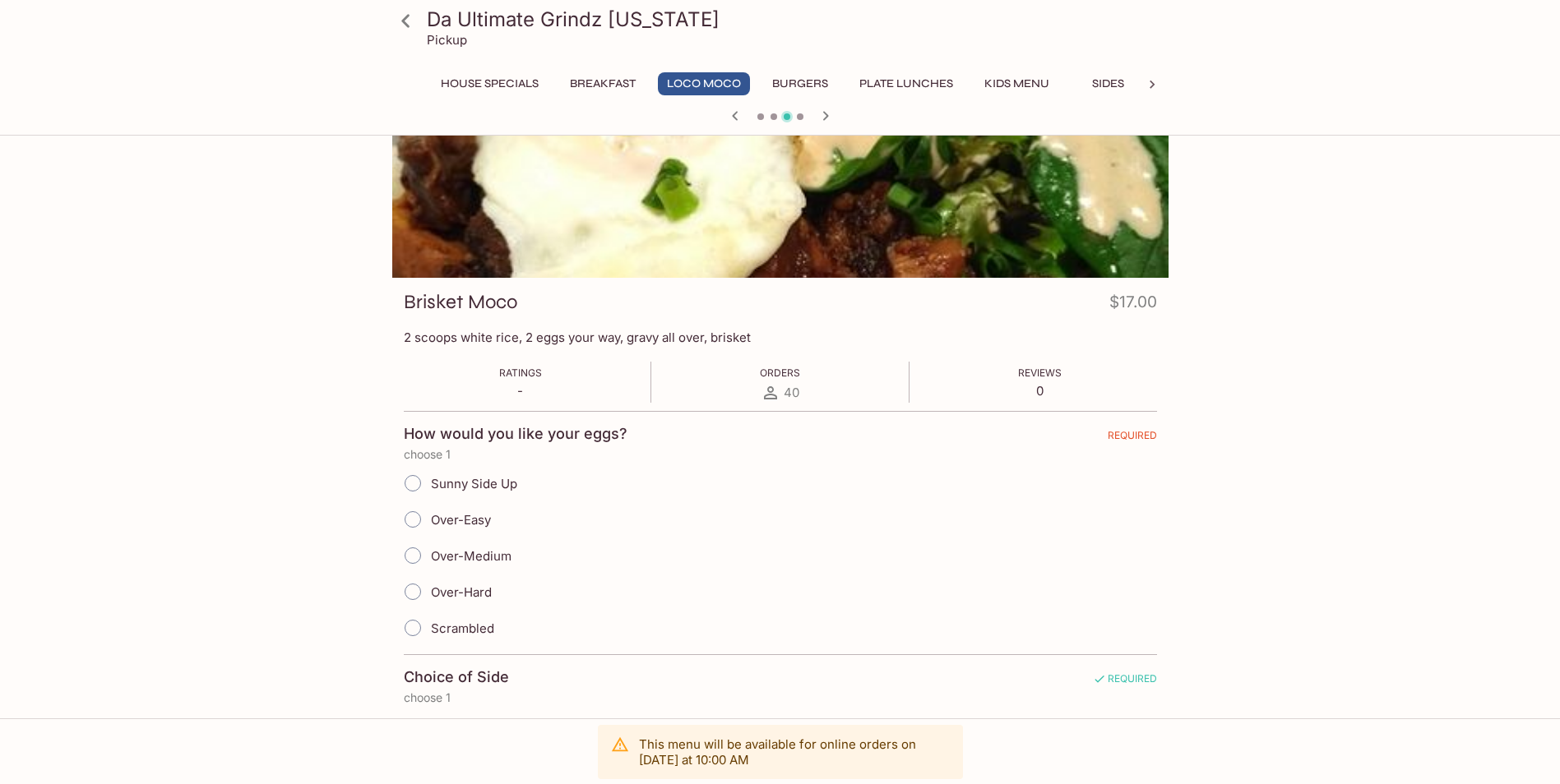
click at [412, 556] on input "Over-Medium" at bounding box center [412, 555] width 35 height 35
radio input "true"
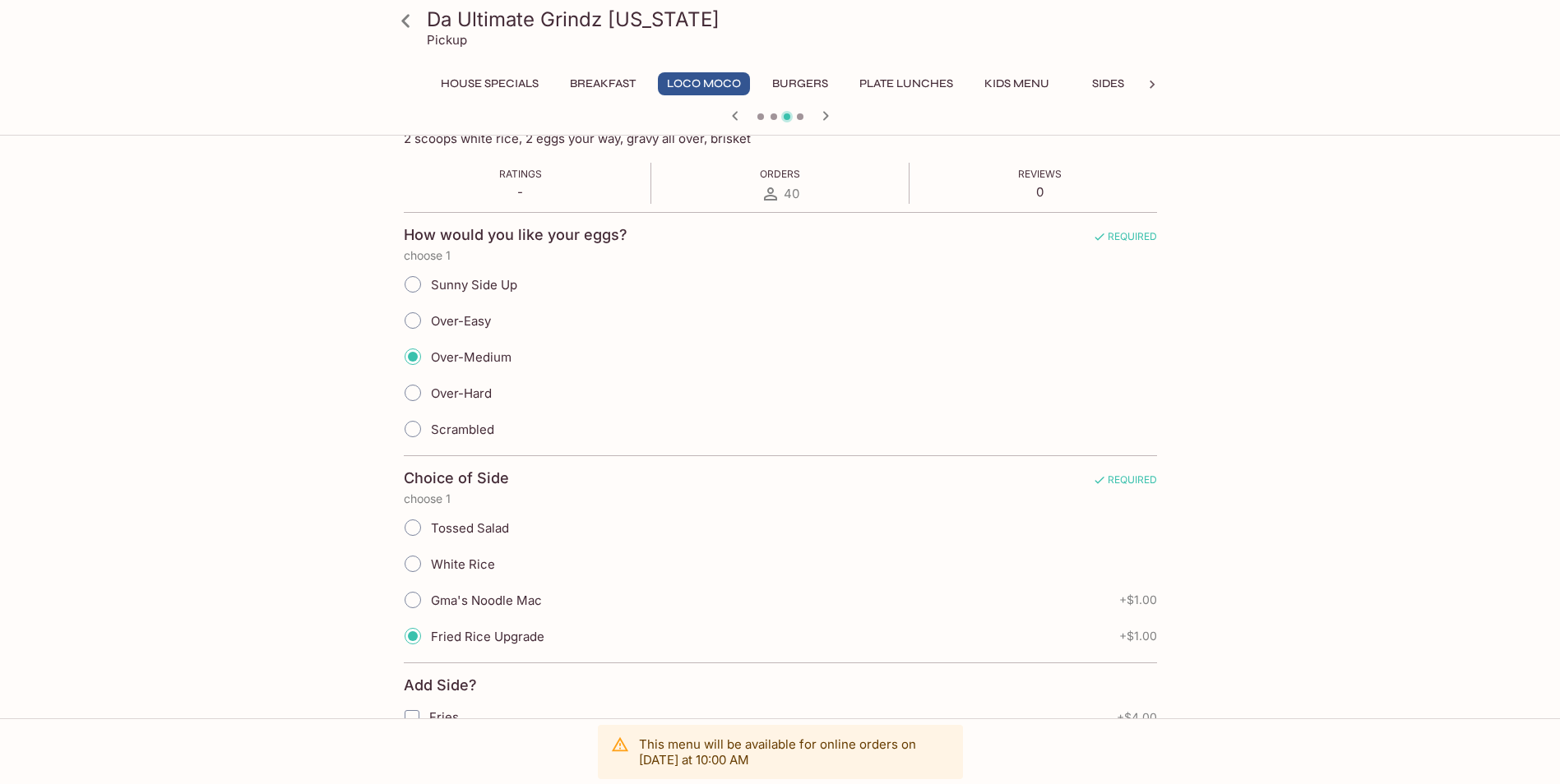
scroll to position [0, 0]
